Goal: Check status: Check status

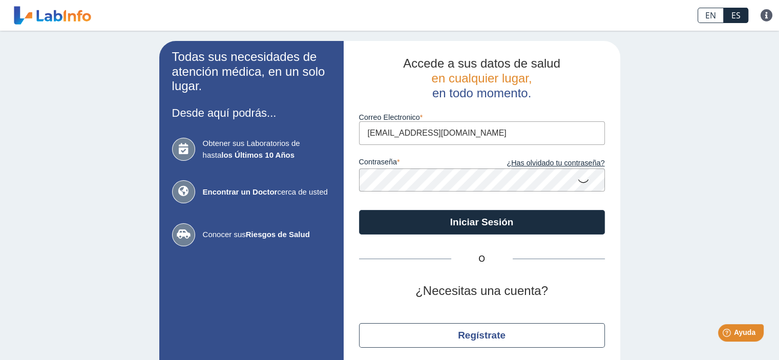
click at [472, 135] on input "[EMAIL_ADDRESS][DOMAIN_NAME]" at bounding box center [482, 132] width 246 height 23
click at [359, 210] on button "Iniciar Sesión" at bounding box center [482, 222] width 246 height 25
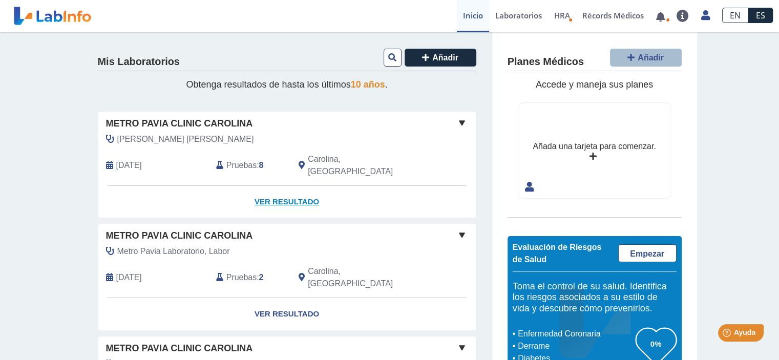
click at [290, 187] on link "Ver Resultado" at bounding box center [286, 202] width 377 height 32
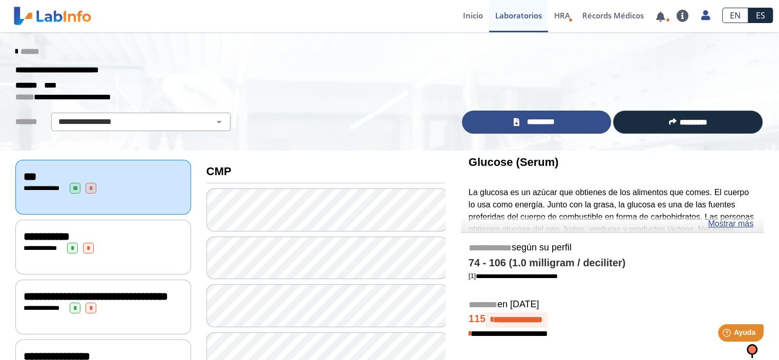
click at [531, 118] on span "*********" at bounding box center [540, 122] width 37 height 12
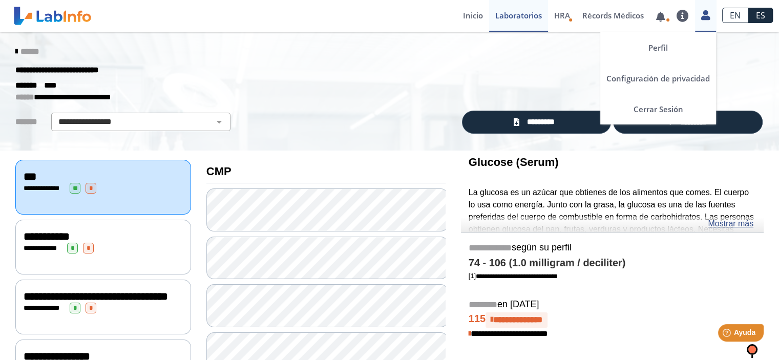
click at [706, 14] on icon at bounding box center [705, 15] width 9 height 8
click at [665, 110] on link "Cerrar Sesión" at bounding box center [658, 109] width 116 height 31
